Goal: Feedback & Contribution: Submit feedback/report problem

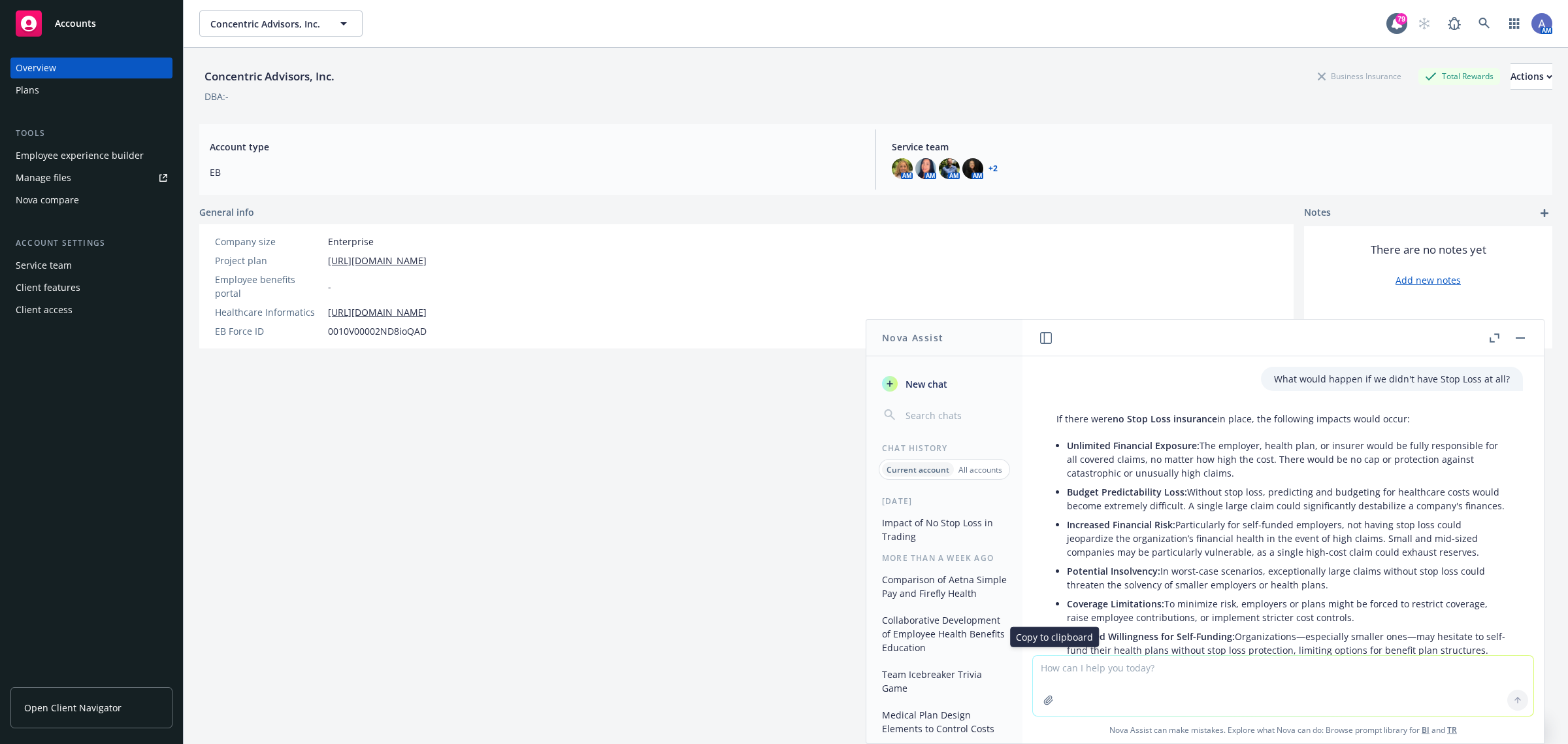
scroll to position [195, 0]
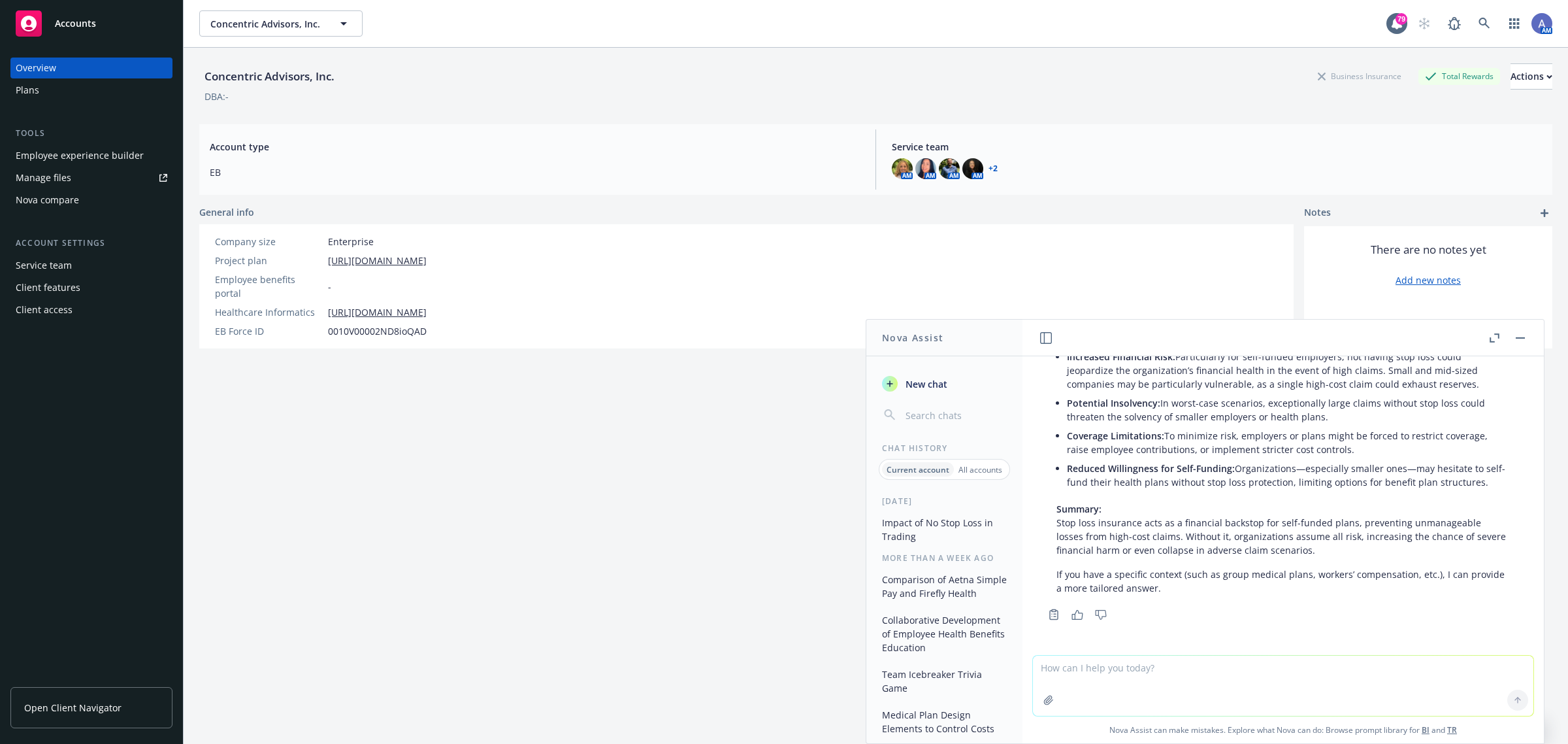
drag, startPoint x: 1043, startPoint y: 677, endPoint x: 1073, endPoint y: 635, distance: 51.6
click at [1046, 673] on textarea at bounding box center [1283, 686] width 500 height 60
type textarea "Stop loss laser"
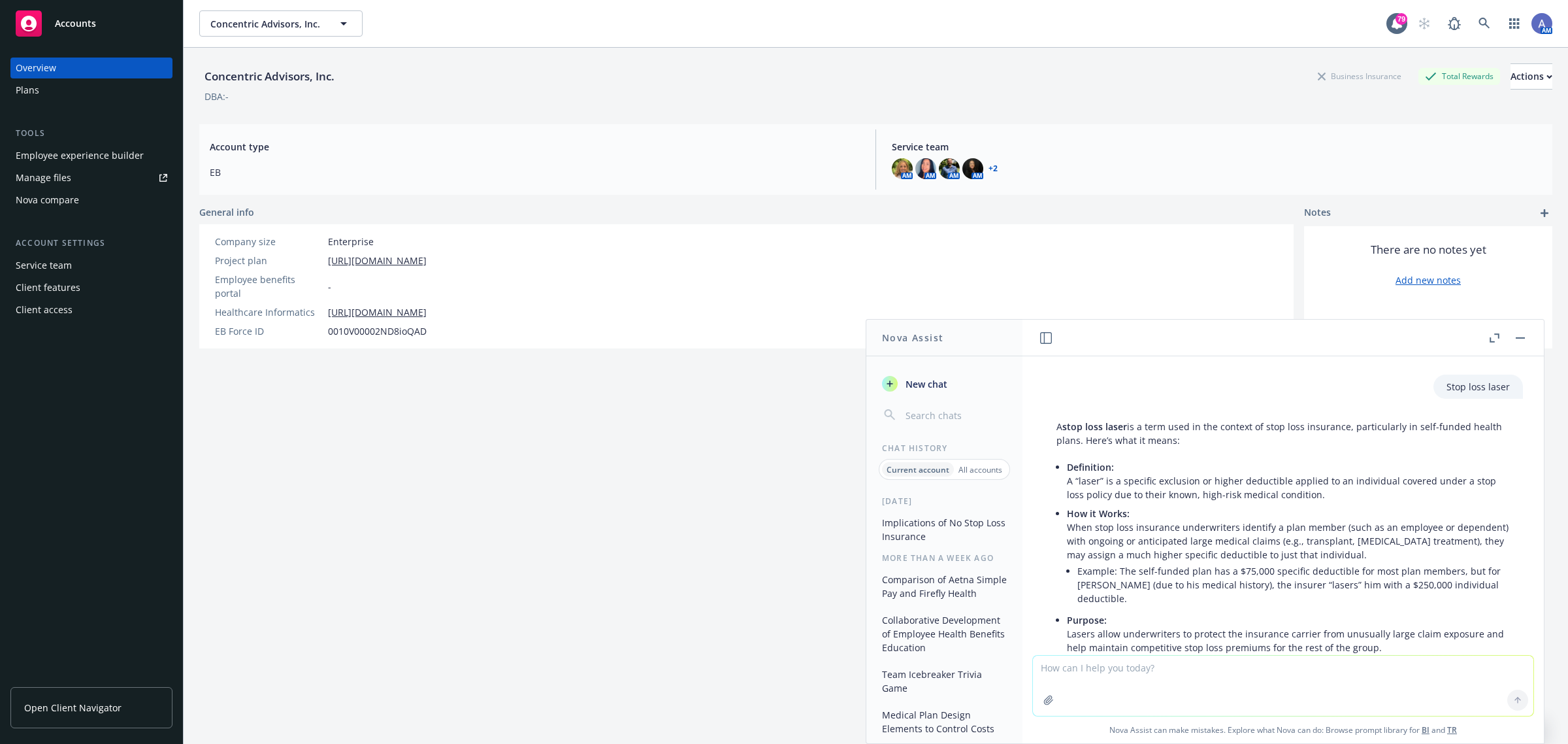
scroll to position [514, 0]
